Goal: Task Accomplishment & Management: Use online tool/utility

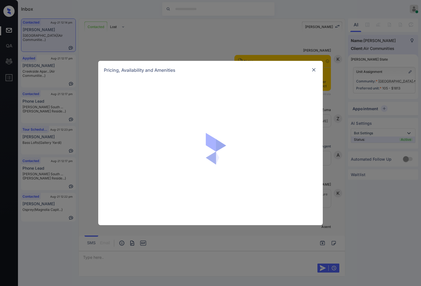
scroll to position [796, 0]
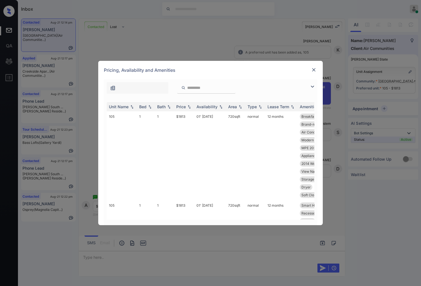
click at [189, 107] on img at bounding box center [189, 107] width 6 height 4
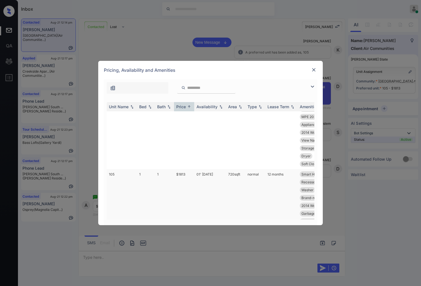
scroll to position [0, 0]
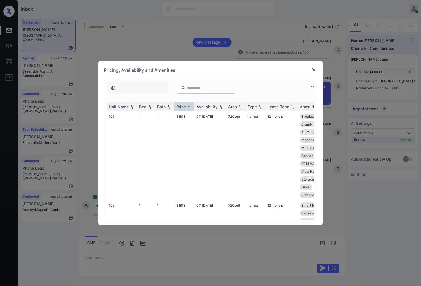
click at [315, 69] on img at bounding box center [314, 70] width 6 height 6
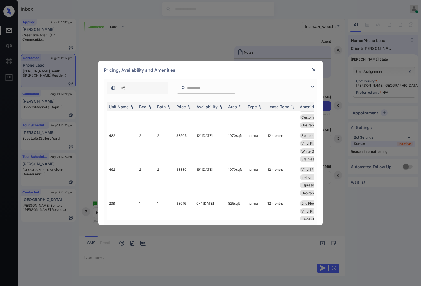
scroll to position [666, 0]
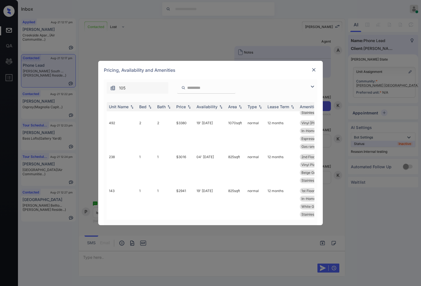
click at [314, 70] on img at bounding box center [314, 70] width 6 height 6
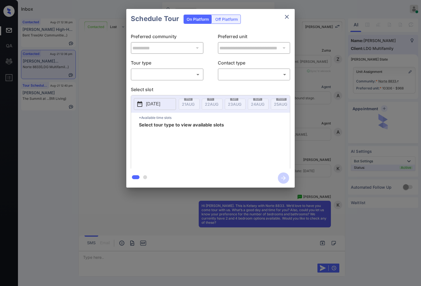
scroll to position [1071, 0]
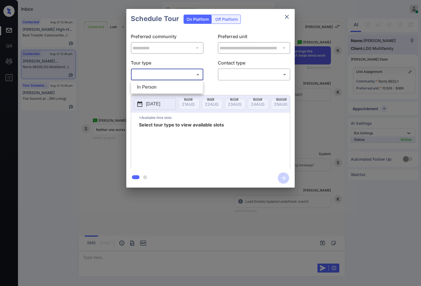
click at [182, 77] on body "Inbox [PERSON_NAME] Online Set yourself offline Set yourself on break Profile S…" at bounding box center [210, 143] width 421 height 286
click at [183, 86] on li "In Person" at bounding box center [166, 87] width 69 height 10
type input "********"
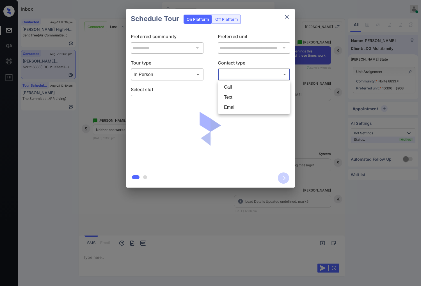
click at [241, 72] on body "Inbox Caroline Dacanay Online Set yourself offline Set yourself on break Profil…" at bounding box center [210, 143] width 421 height 286
click at [242, 99] on li "Text" at bounding box center [253, 97] width 69 height 10
type input "****"
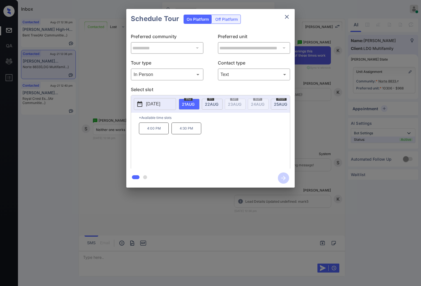
click at [160, 110] on button "[DATE]" at bounding box center [155, 104] width 42 height 12
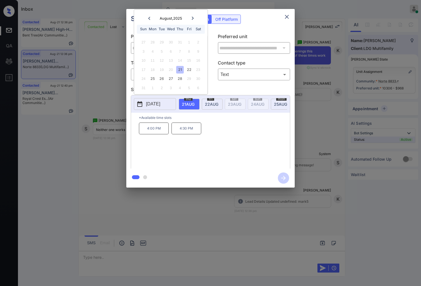
click at [173, 211] on div at bounding box center [210, 143] width 421 height 286
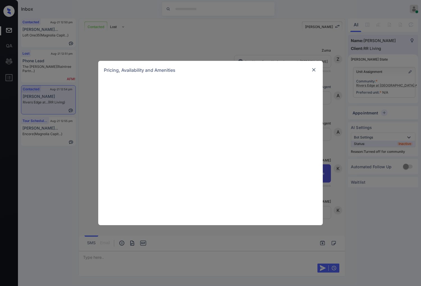
scroll to position [316, 0]
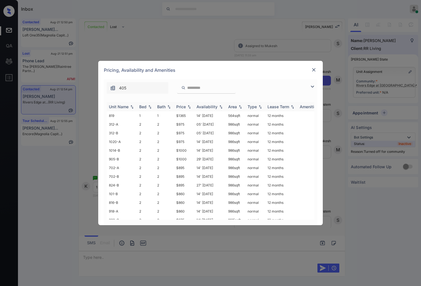
click at [189, 107] on img at bounding box center [189, 107] width 6 height 4
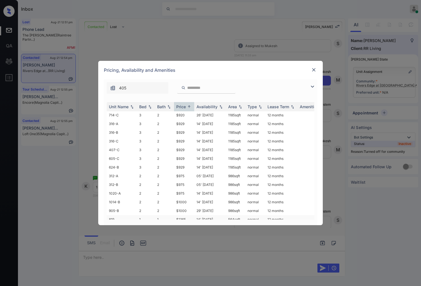
click at [183, 215] on td "$1365" at bounding box center [184, 219] width 20 height 9
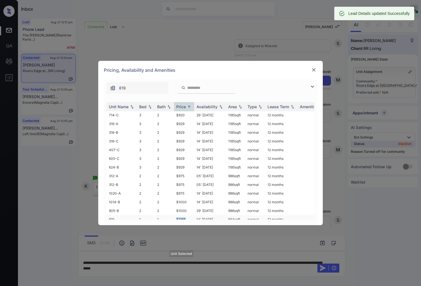
drag, startPoint x: 175, startPoint y: 212, endPoint x: 185, endPoint y: 212, distance: 10.4
click at [185, 215] on td "$1365" at bounding box center [184, 219] width 20 height 9
copy td "$1365"
click at [312, 70] on img at bounding box center [314, 70] width 6 height 6
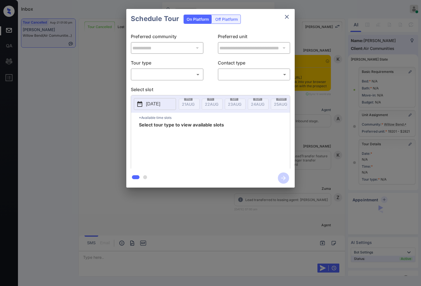
scroll to position [4493, 0]
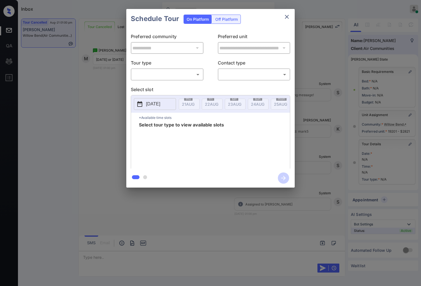
click at [186, 73] on body "Inbox [PERSON_NAME] Online Set yourself offline Set yourself on break Profile S…" at bounding box center [210, 143] width 421 height 286
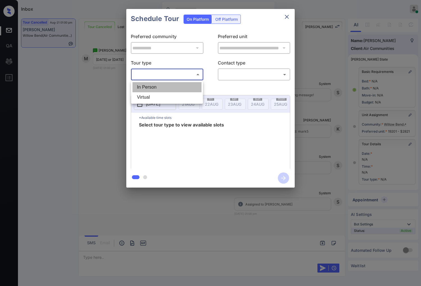
click at [180, 90] on li "In Person" at bounding box center [166, 87] width 69 height 10
type input "********"
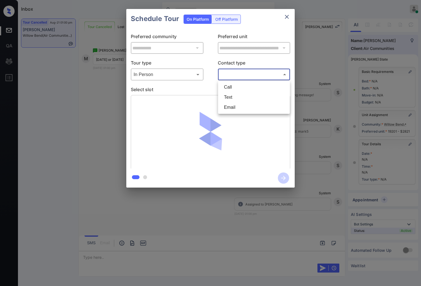
click at [236, 75] on body "Inbox [PERSON_NAME] Online Set yourself offline Set yourself on break Profile S…" at bounding box center [210, 143] width 421 height 286
click at [238, 98] on li "Text" at bounding box center [253, 97] width 69 height 10
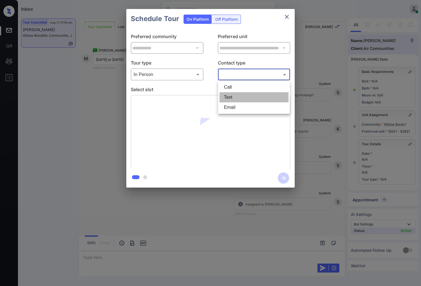
type input "****"
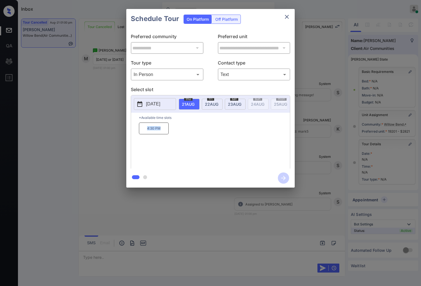
drag, startPoint x: 164, startPoint y: 133, endPoint x: 148, endPoint y: 133, distance: 15.7
click at [148, 133] on p "4:30 PM" at bounding box center [154, 129] width 30 height 12
copy p "4:30 PM"
click at [194, 102] on span "22 AUG" at bounding box center [188, 104] width 13 height 5
drag, startPoint x: 166, startPoint y: 131, endPoint x: 147, endPoint y: 132, distance: 19.4
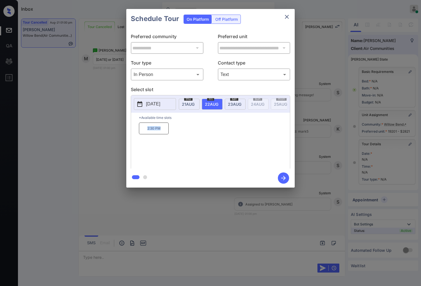
click at [147, 132] on p "2:30 PM" at bounding box center [154, 129] width 30 height 12
copy p "2:30 PM"
click at [136, 217] on div at bounding box center [210, 143] width 421 height 286
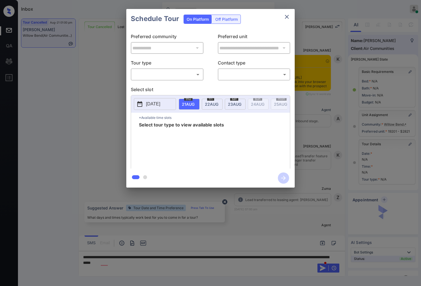
scroll to position [4493, 0]
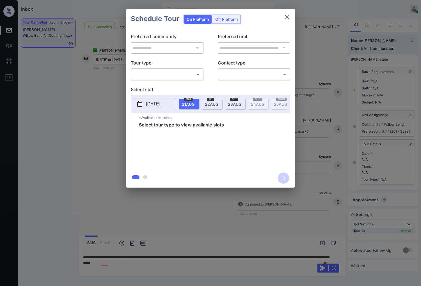
click at [187, 74] on body "Inbox [PERSON_NAME] Online Set yourself offline Set yourself on break Profile S…" at bounding box center [210, 143] width 421 height 286
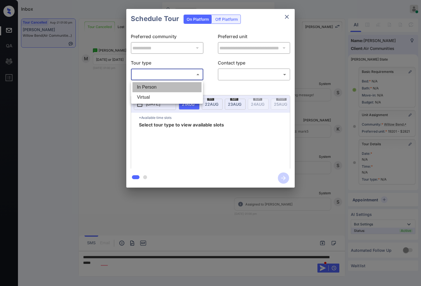
click at [187, 87] on li "In Person" at bounding box center [166, 87] width 69 height 10
type input "********"
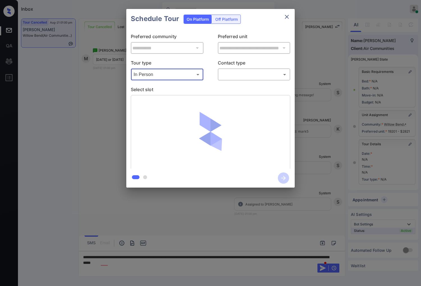
click at [226, 78] on body "Inbox Caroline Dacanay Online Set yourself offline Set yourself on break Profil…" at bounding box center [210, 143] width 421 height 286
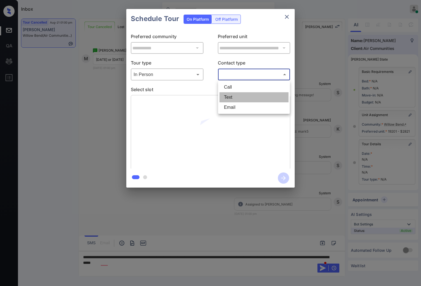
click at [236, 95] on li "Text" at bounding box center [253, 97] width 69 height 10
type input "****"
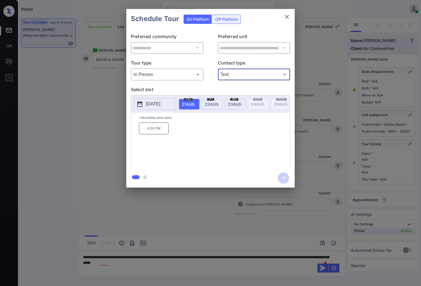
click at [194, 103] on span "22 AUG" at bounding box center [188, 104] width 13 height 5
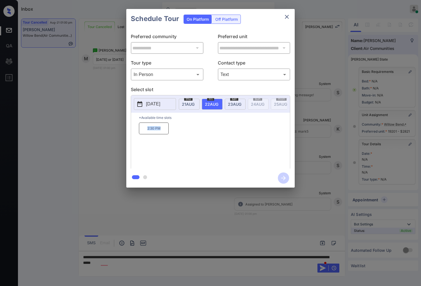
drag, startPoint x: 164, startPoint y: 135, endPoint x: 144, endPoint y: 132, distance: 19.8
click at [144, 132] on p "2:30 PM" at bounding box center [154, 129] width 30 height 12
copy p "2:30 PM"
click at [300, 255] on div at bounding box center [210, 143] width 421 height 286
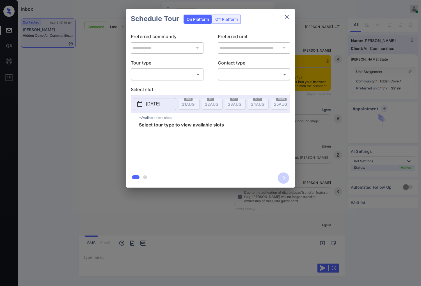
scroll to position [825, 0]
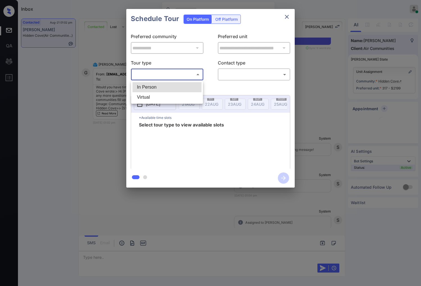
click at [200, 73] on body "Inbox [PERSON_NAME] Online Set yourself offline Set yourself on break Profile S…" at bounding box center [210, 143] width 421 height 286
click at [191, 83] on li "In Person" at bounding box center [166, 87] width 69 height 10
type input "********"
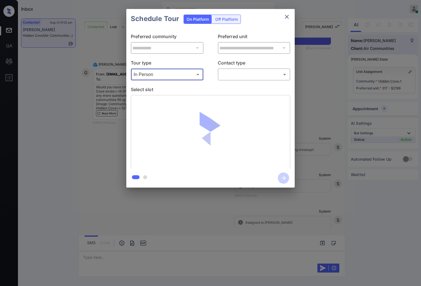
click at [248, 75] on body "Inbox [PERSON_NAME] Online Set yourself offline Set yourself on break Profile S…" at bounding box center [210, 143] width 421 height 286
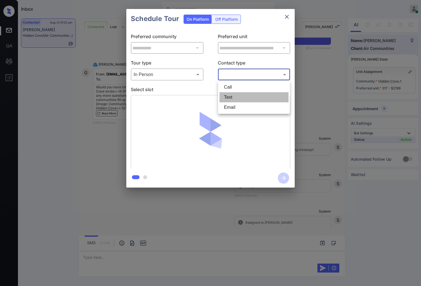
click at [233, 96] on li "Text" at bounding box center [253, 97] width 69 height 10
type input "****"
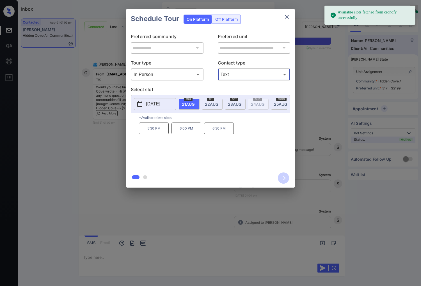
click at [158, 107] on p "[DATE]" at bounding box center [153, 104] width 14 height 7
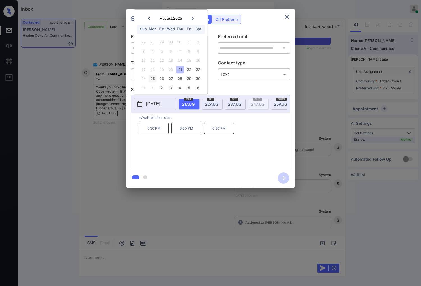
click at [152, 77] on div "25" at bounding box center [153, 79] width 8 height 8
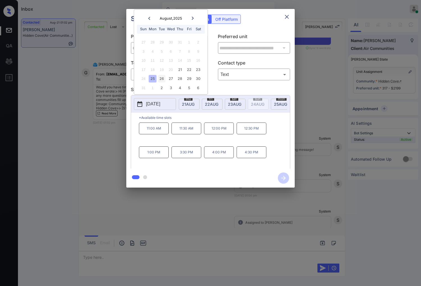
click at [161, 77] on div "26" at bounding box center [162, 79] width 8 height 8
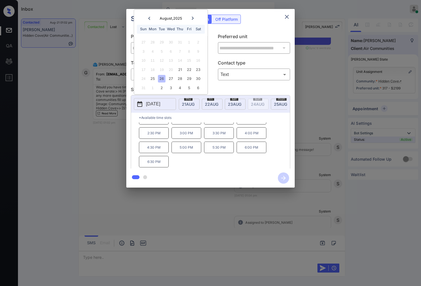
scroll to position [0, 0]
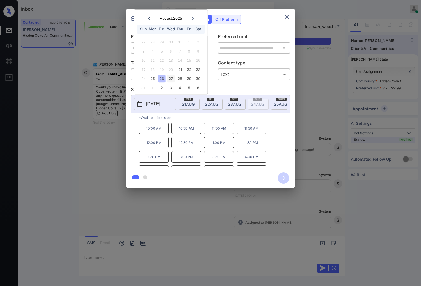
click at [173, 79] on div "27" at bounding box center [171, 79] width 8 height 8
click at [163, 77] on div "26" at bounding box center [162, 79] width 8 height 8
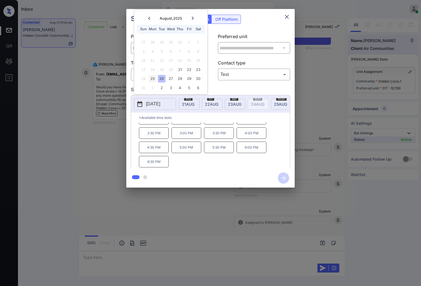
click at [154, 77] on div "25" at bounding box center [153, 79] width 8 height 8
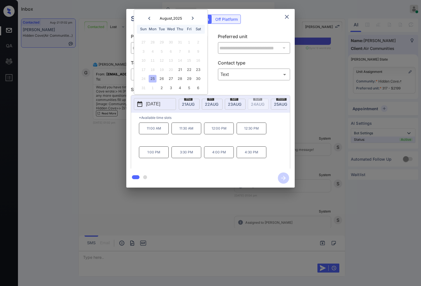
scroll to position [0, 0]
click at [164, 77] on div "26" at bounding box center [162, 79] width 8 height 8
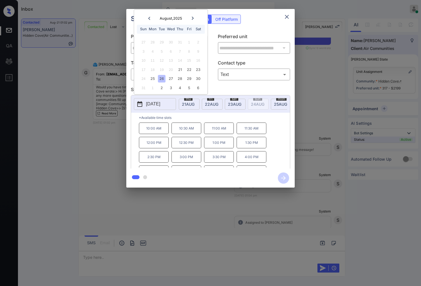
click at [175, 78] on div "24 25 26 27 28 29 30" at bounding box center [171, 78] width 70 height 9
click at [182, 76] on div "28" at bounding box center [180, 79] width 8 height 8
click at [192, 76] on div "29" at bounding box center [189, 79] width 8 height 8
click at [201, 77] on div "30" at bounding box center [198, 79] width 8 height 8
click at [174, 200] on div at bounding box center [210, 143] width 421 height 286
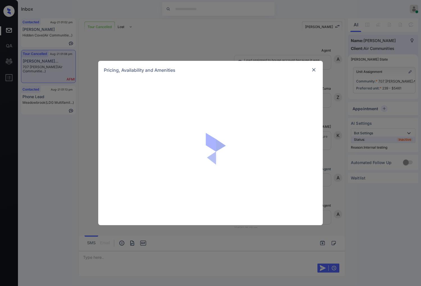
scroll to position [4721, 0]
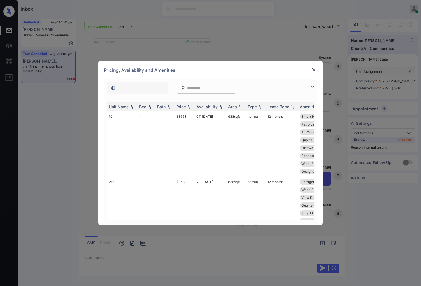
click at [313, 71] on img at bounding box center [314, 70] width 6 height 6
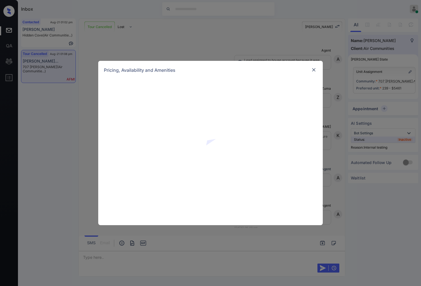
scroll to position [4721, 0]
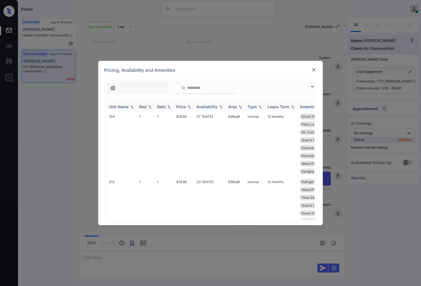
click at [187, 107] on img at bounding box center [189, 107] width 6 height 4
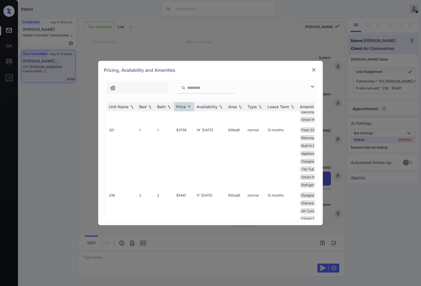
scroll to position [500, 0]
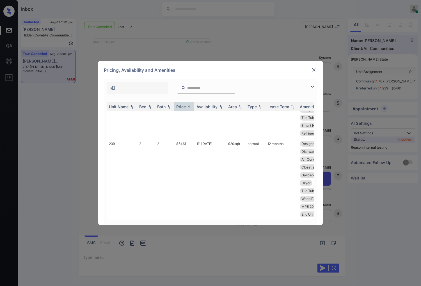
click at [313, 70] on img at bounding box center [314, 70] width 6 height 6
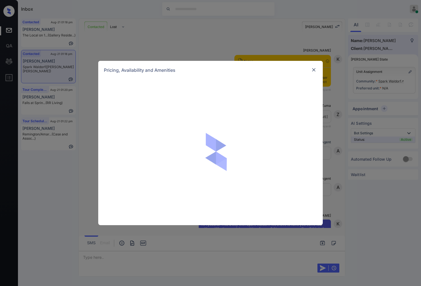
scroll to position [1365, 0]
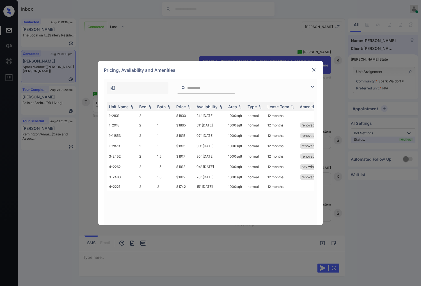
click at [312, 69] on img at bounding box center [314, 70] width 6 height 6
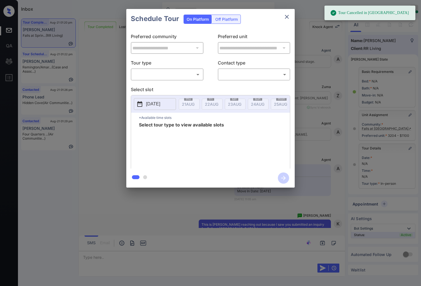
scroll to position [2896, 0]
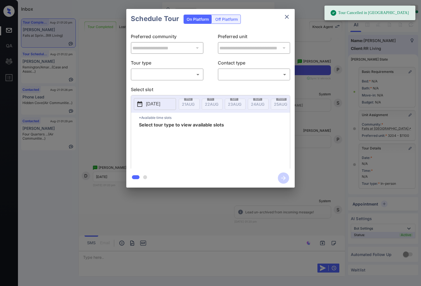
click at [182, 74] on body "Tour Cancelled in Knock Inbox [PERSON_NAME] Online Set yourself offline Set you…" at bounding box center [210, 143] width 421 height 286
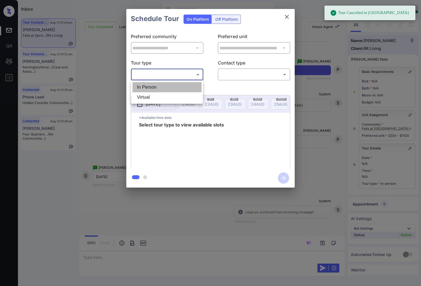
click at [180, 87] on li "In Person" at bounding box center [166, 87] width 69 height 10
type input "********"
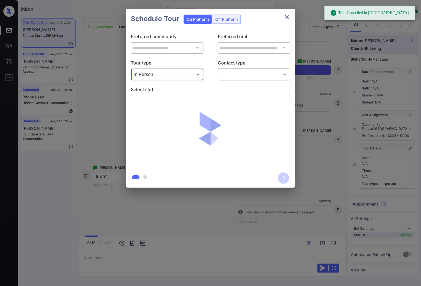
click at [236, 76] on body "Tour Cancelled in Knock Inbox Caroline Dacanay Online Set yourself offline Set …" at bounding box center [210, 143] width 421 height 286
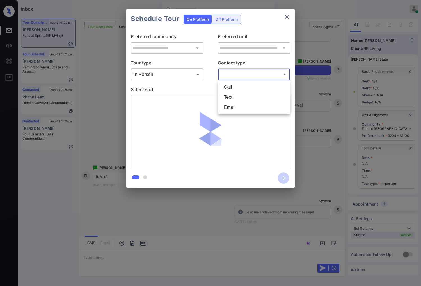
click at [236, 95] on li "Text" at bounding box center [253, 97] width 69 height 10
type input "****"
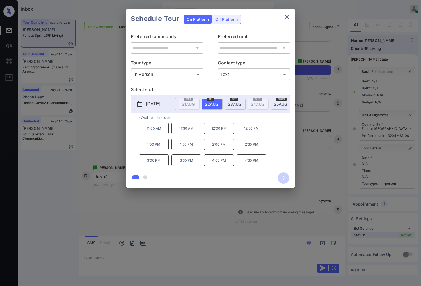
click at [160, 105] on p "[DATE]" at bounding box center [153, 104] width 14 height 7
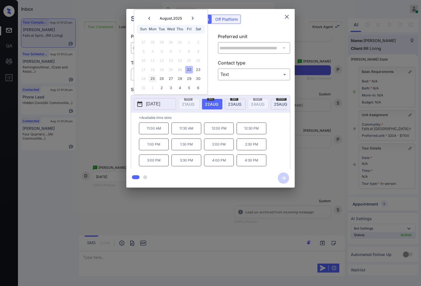
click at [153, 79] on div "25" at bounding box center [153, 79] width 8 height 8
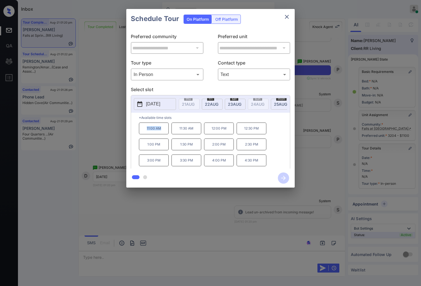
drag, startPoint x: 161, startPoint y: 134, endPoint x: 142, endPoint y: 134, distance: 19.1
click at [142, 134] on p "11:00 AM" at bounding box center [154, 129] width 30 height 12
copy p "11:00 AM"
drag, startPoint x: 265, startPoint y: 148, endPoint x: 242, endPoint y: 148, distance: 22.2
click at [242, 148] on p "2:30 PM" at bounding box center [252, 145] width 30 height 12
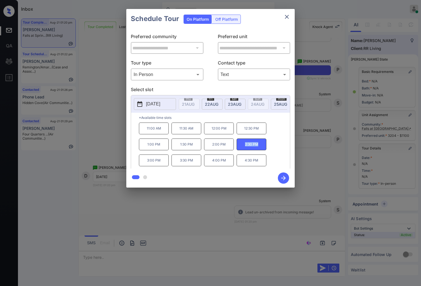
copy p "2:30 PM"
click at [130, 226] on div at bounding box center [210, 143] width 421 height 286
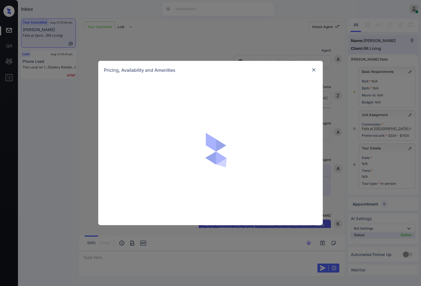
scroll to position [4376, 0]
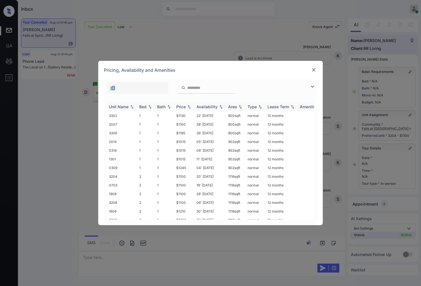
click at [189, 108] on img at bounding box center [189, 107] width 6 height 4
drag, startPoint x: 187, startPoint y: 148, endPoint x: 170, endPoint y: 148, distance: 17.1
click at [170, 148] on tr "3204 2 1 $1100 20' Jan 25 1116 sqft normal 12 months" at bounding box center [253, 150] width 293 height 9
copy tr "$1100"
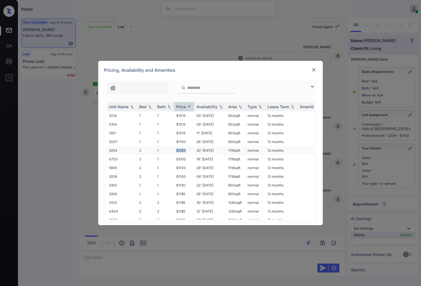
click at [186, 150] on td "$1100" at bounding box center [184, 150] width 20 height 9
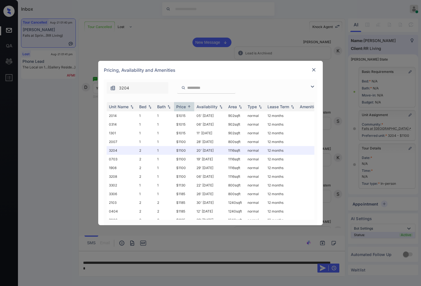
click at [313, 67] on img at bounding box center [314, 70] width 6 height 6
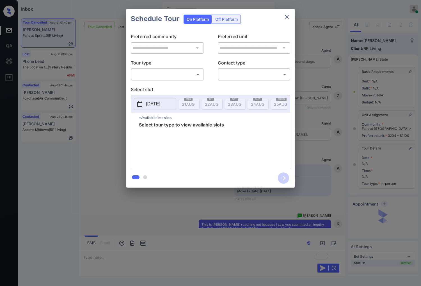
scroll to position [4450, 0]
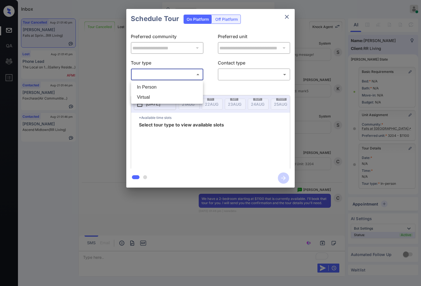
click at [184, 74] on body "Inbox [PERSON_NAME] Online Set yourself offline Set yourself on break Profile S…" at bounding box center [210, 143] width 421 height 286
click at [172, 88] on li "In Person" at bounding box center [166, 87] width 69 height 10
type input "********"
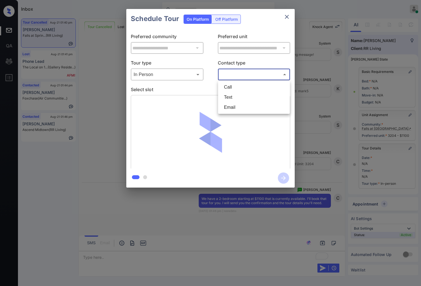
click at [259, 74] on body "Inbox [PERSON_NAME] Online Set yourself offline Set yourself on break Profile S…" at bounding box center [210, 143] width 421 height 286
click at [243, 95] on li "Text" at bounding box center [253, 97] width 69 height 10
type input "****"
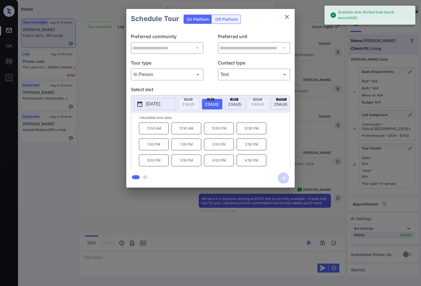
click at [160, 107] on p "[DATE]" at bounding box center [153, 104] width 14 height 7
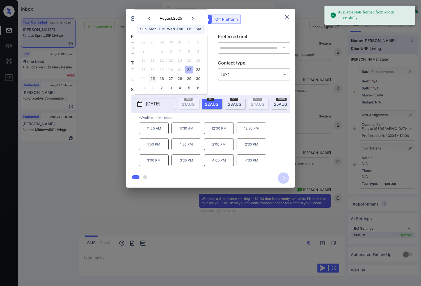
click at [154, 79] on div "25" at bounding box center [153, 79] width 8 height 8
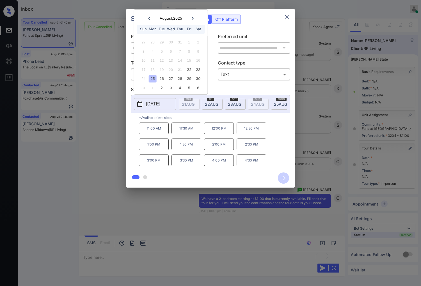
click at [260, 162] on p "4:30 PM" at bounding box center [252, 161] width 30 height 12
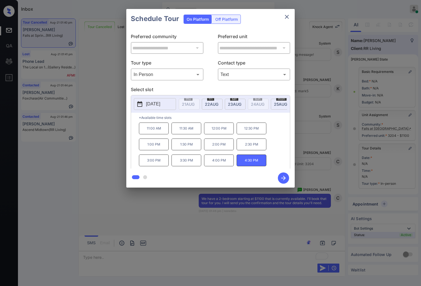
click at [284, 176] on icon "button" at bounding box center [283, 178] width 11 height 11
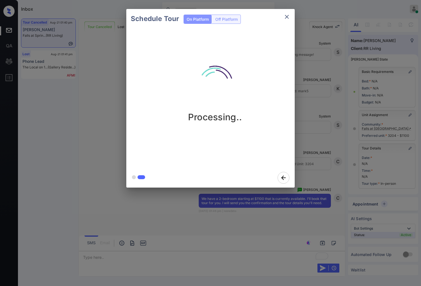
scroll to position [4524, 0]
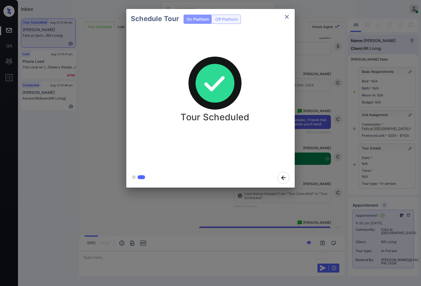
click at [317, 197] on div at bounding box center [210, 143] width 421 height 286
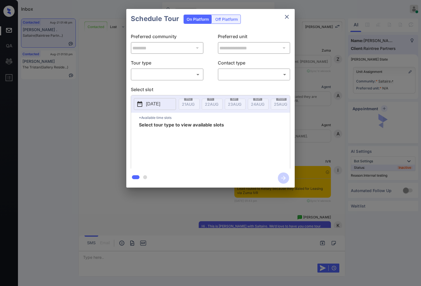
scroll to position [31, 0]
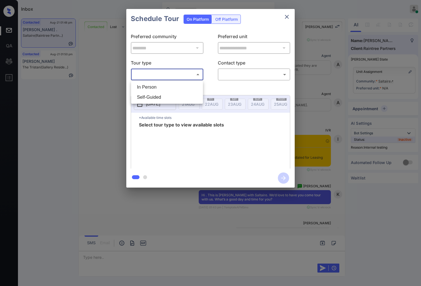
click at [190, 74] on body "Inbox [PERSON_NAME] Online Set yourself offline Set yourself on break Profile S…" at bounding box center [210, 143] width 421 height 286
click at [184, 87] on li "In Person" at bounding box center [166, 87] width 69 height 10
type input "********"
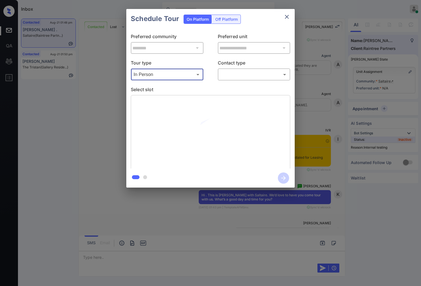
click at [228, 79] on div "​ ​" at bounding box center [254, 74] width 73 height 12
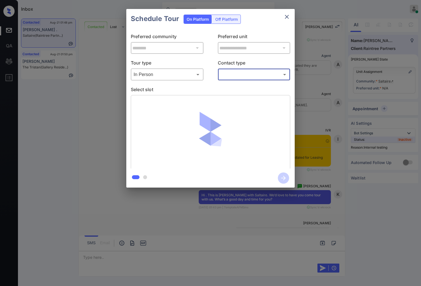
drag, startPoint x: 237, startPoint y: 66, endPoint x: 237, endPoint y: 69, distance: 3.4
click at [237, 66] on p "Contact type" at bounding box center [254, 63] width 73 height 9
click at [237, 74] on body "Inbox [PERSON_NAME] Online Set yourself offline Set yourself on break Profile S…" at bounding box center [210, 143] width 421 height 286
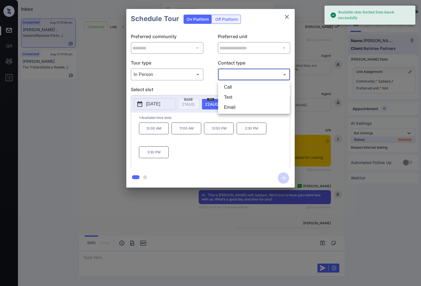
click at [234, 96] on li "Text" at bounding box center [253, 97] width 69 height 10
type input "****"
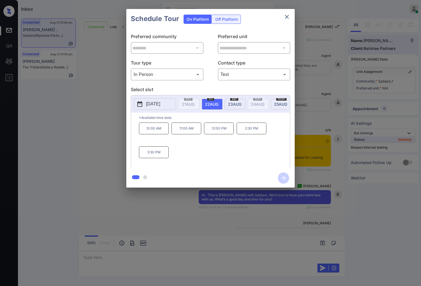
click at [87, 216] on div at bounding box center [210, 143] width 421 height 286
